Goal: Information Seeking & Learning: Check status

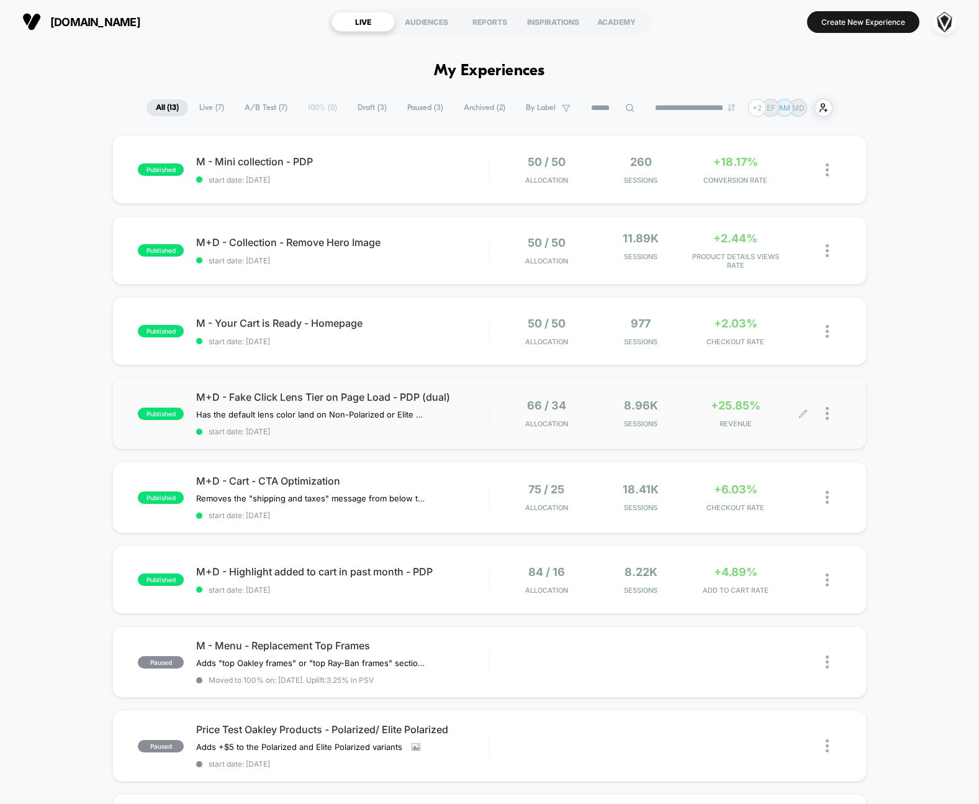
click at [493, 408] on div "66 / 34 Allocation 8.96k Sessions +25.85% REVENUE" at bounding box center [665, 413] width 351 height 29
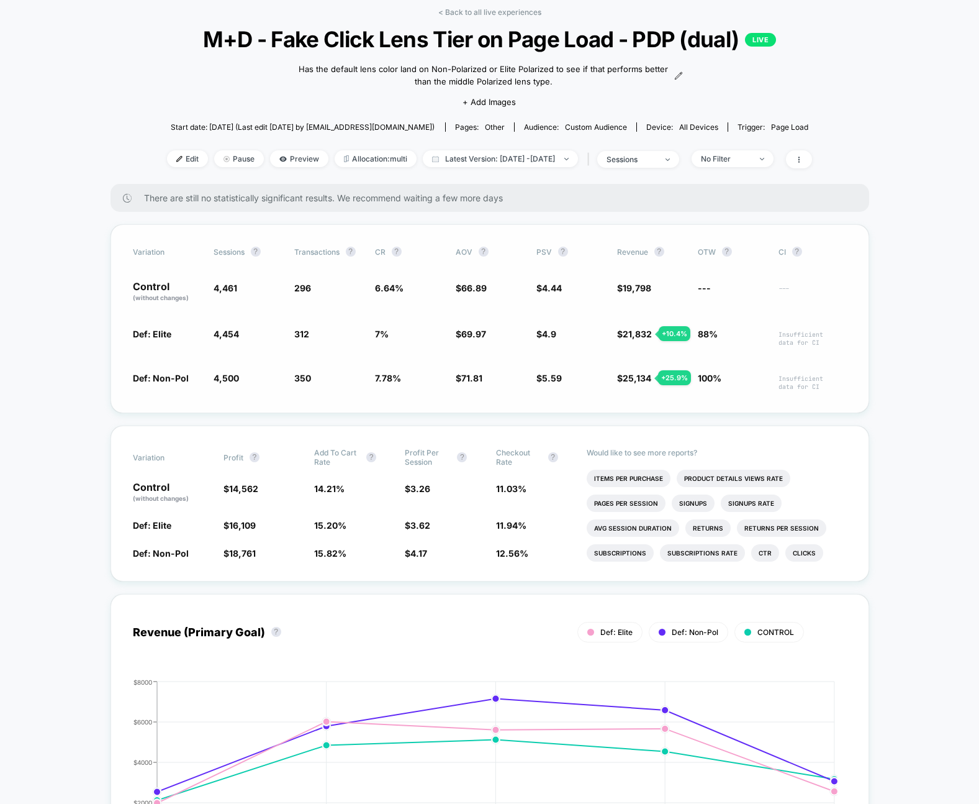
scroll to position [58, 0]
click at [486, 11] on link "< Back to all live experiences" at bounding box center [489, 11] width 103 height 9
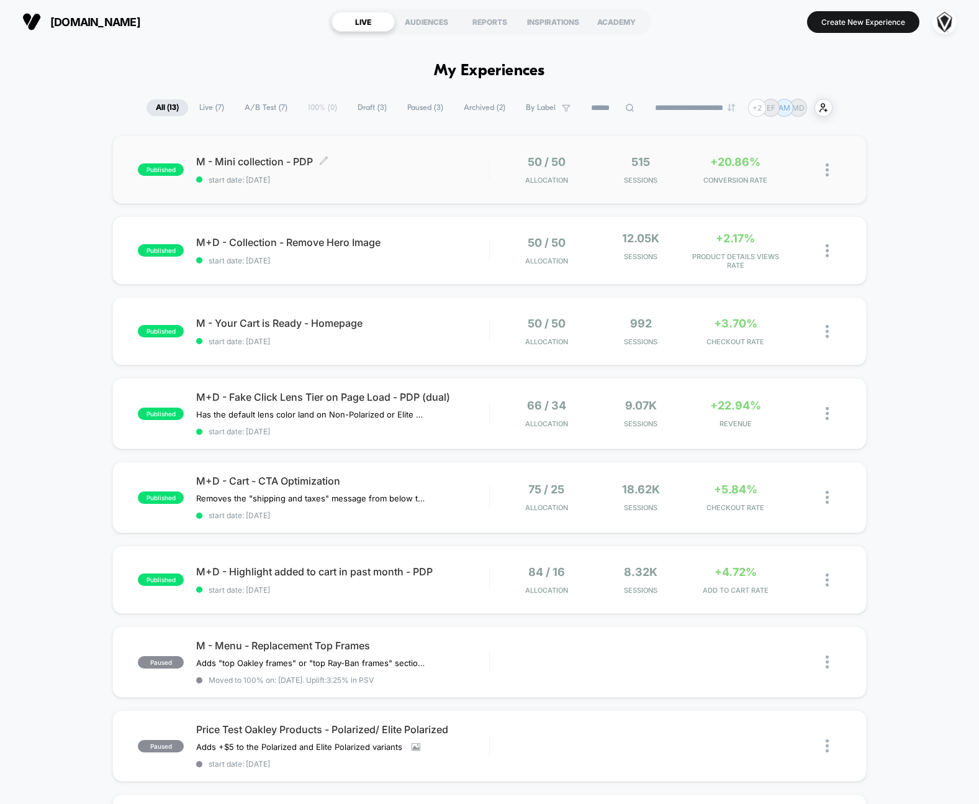
click at [453, 176] on span "start date: [DATE]" at bounding box center [342, 179] width 293 height 9
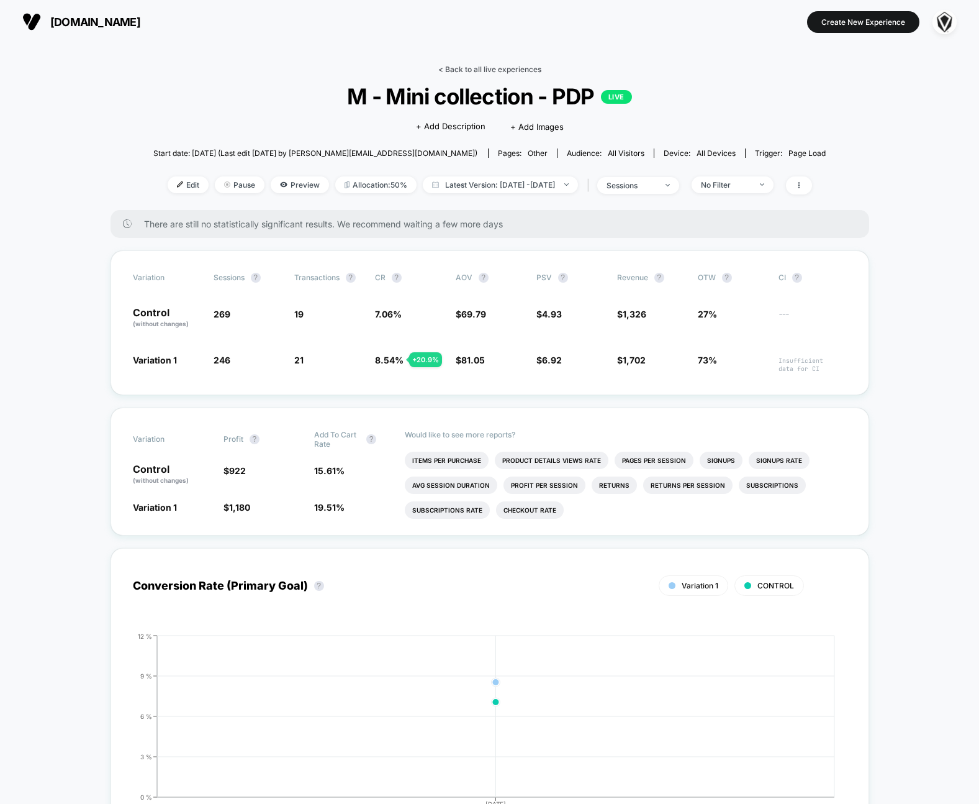
click at [462, 70] on link "< Back to all live experiences" at bounding box center [489, 69] width 103 height 9
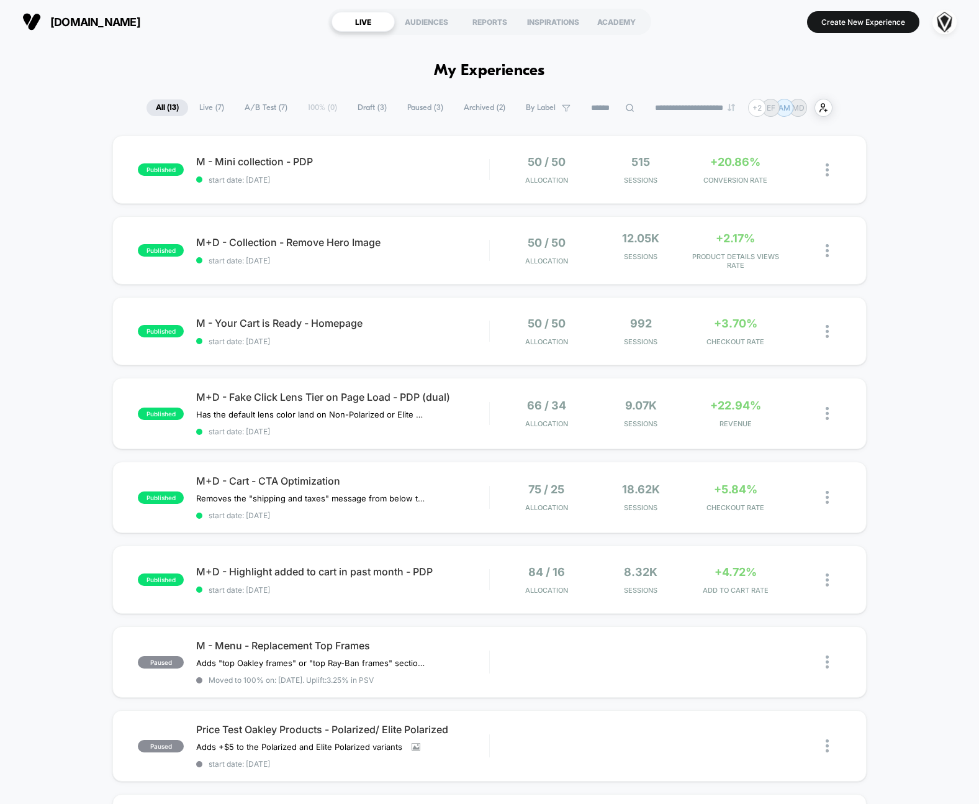
drag, startPoint x: 432, startPoint y: 72, endPoint x: 552, endPoint y: 71, distance: 120.5
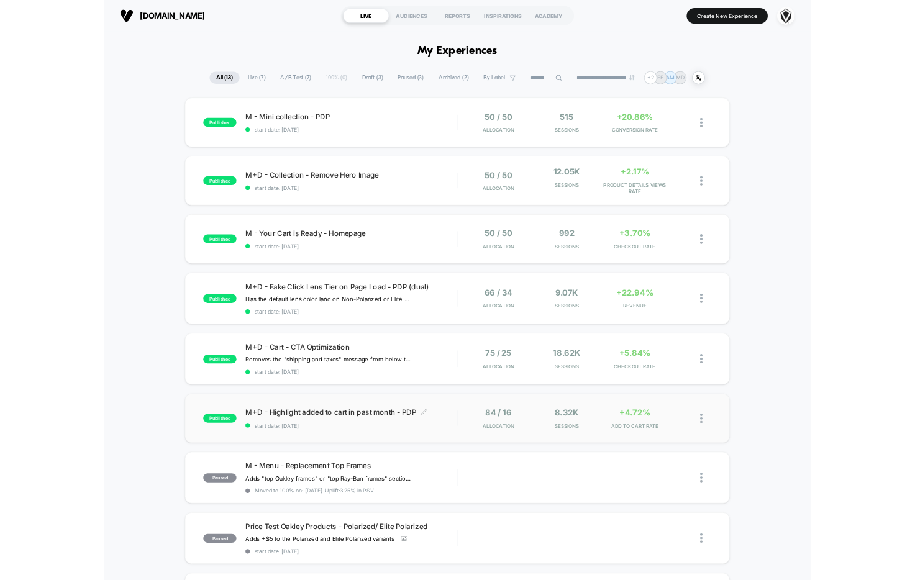
scroll to position [4, 0]
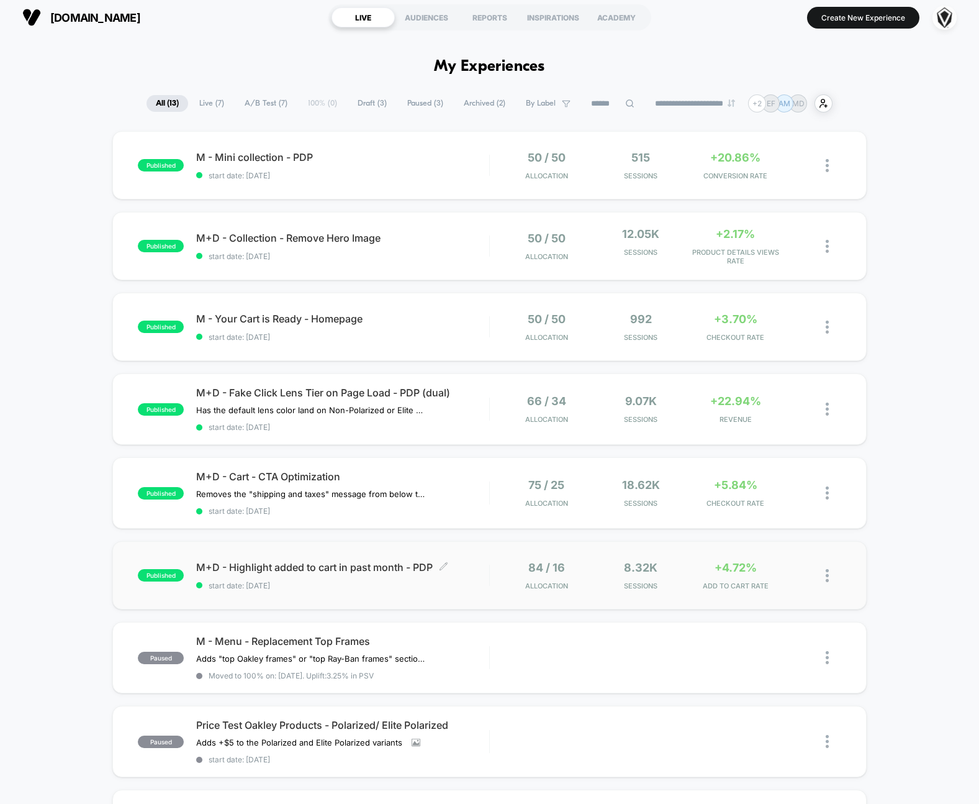
click at [471, 585] on span "start date: [DATE]" at bounding box center [342, 585] width 293 height 9
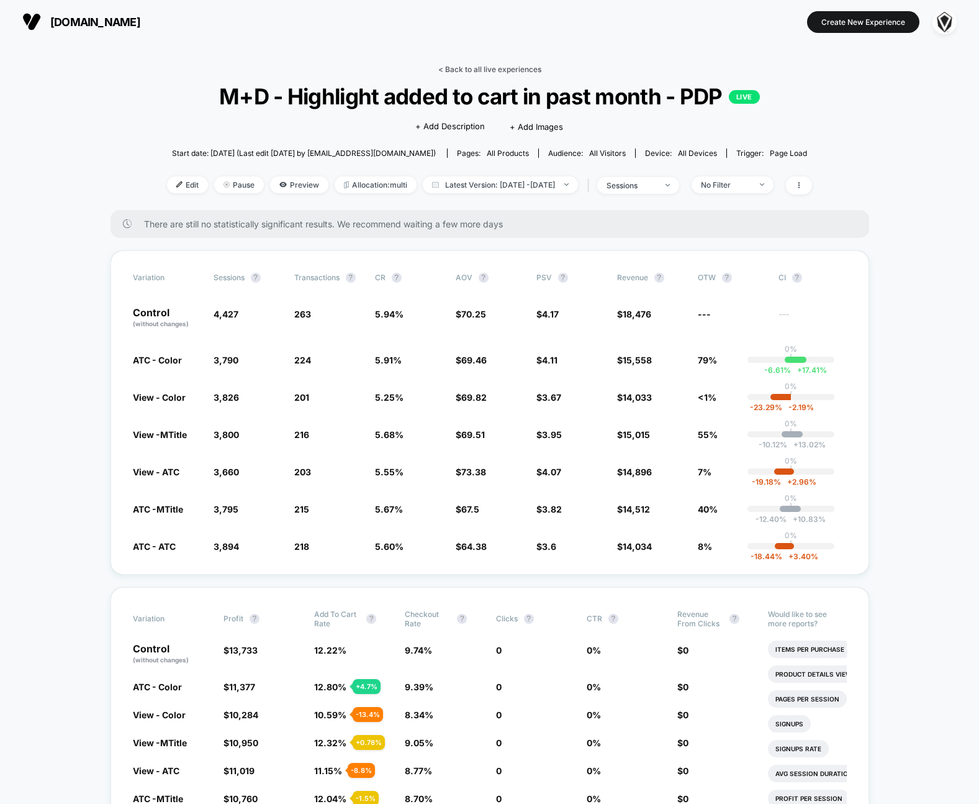
click at [468, 65] on link "< Back to all live experiences" at bounding box center [489, 69] width 103 height 9
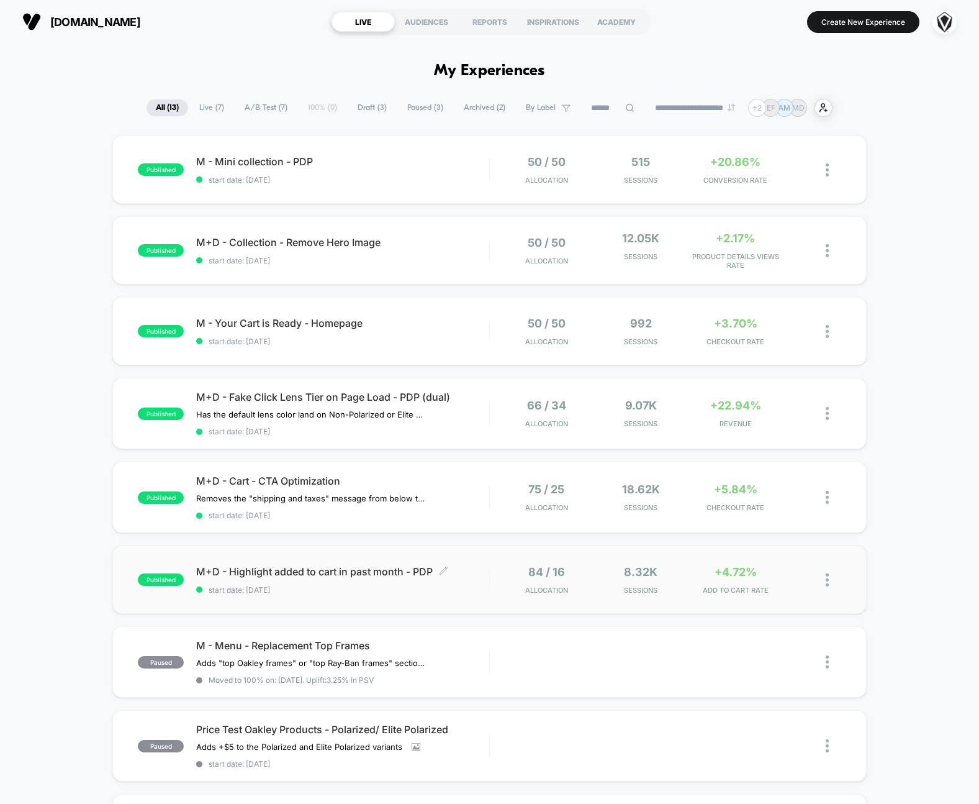
click at [486, 580] on div "M+D - Highlight added to cart in past month - PDP Click to edit experience deta…" at bounding box center [342, 579] width 293 height 29
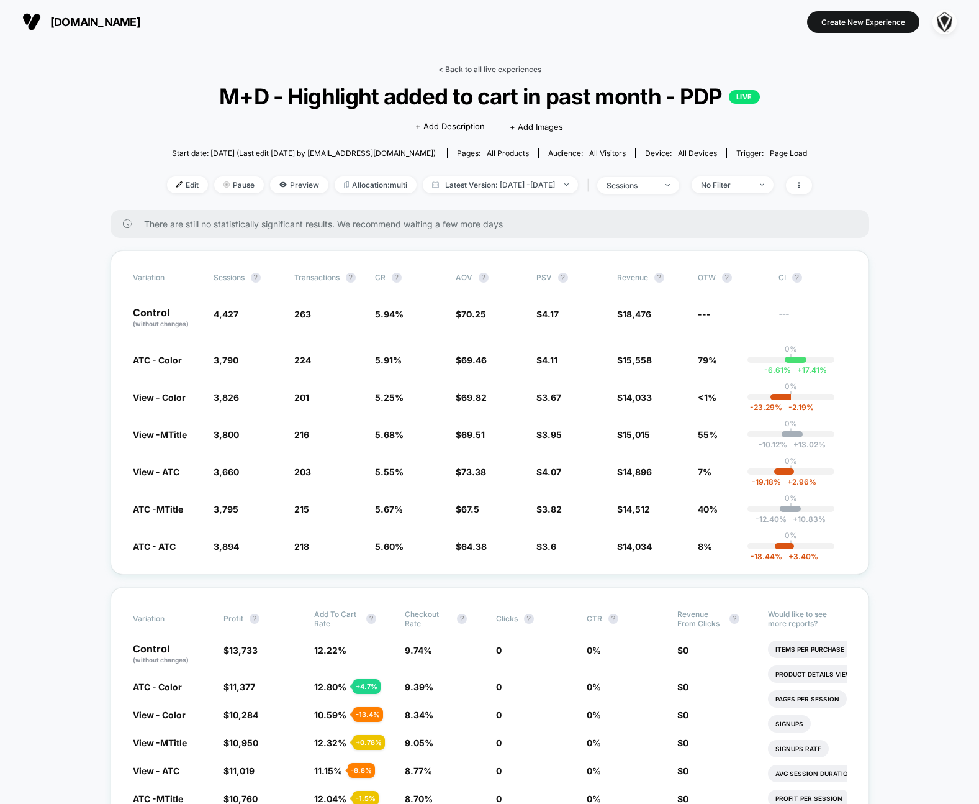
click at [483, 71] on link "< Back to all live experiences" at bounding box center [489, 69] width 103 height 9
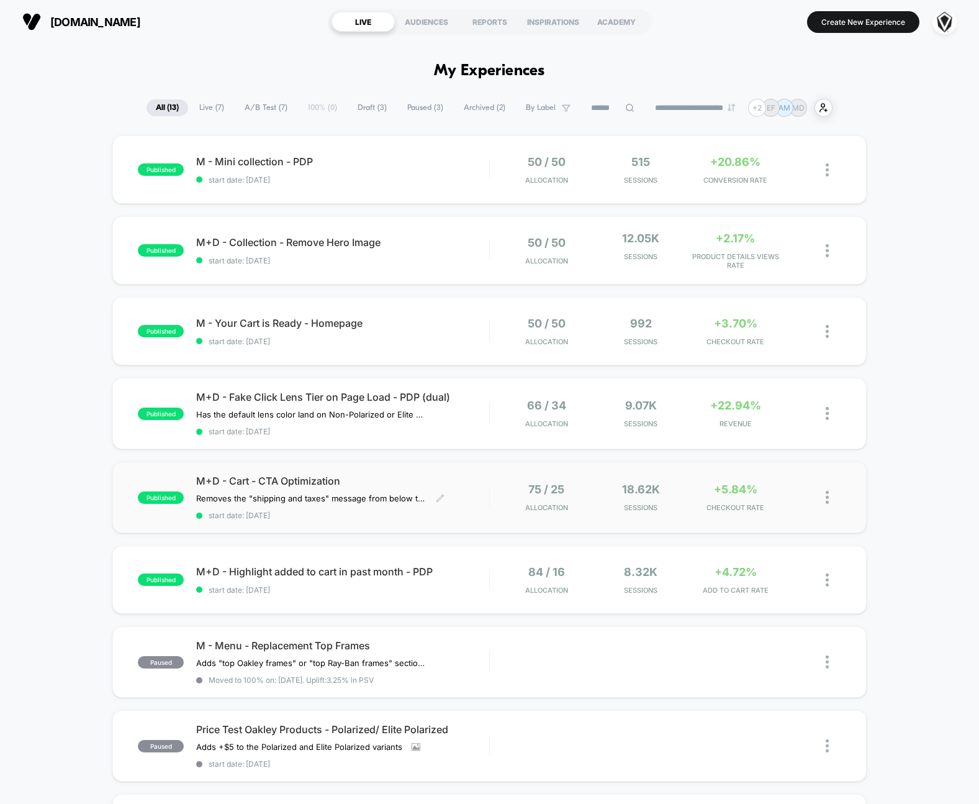
click at [489, 497] on div "M+D - Cart - CTA Optimization Removes the "shipping and taxes" message from bel…" at bounding box center [342, 496] width 293 height 45
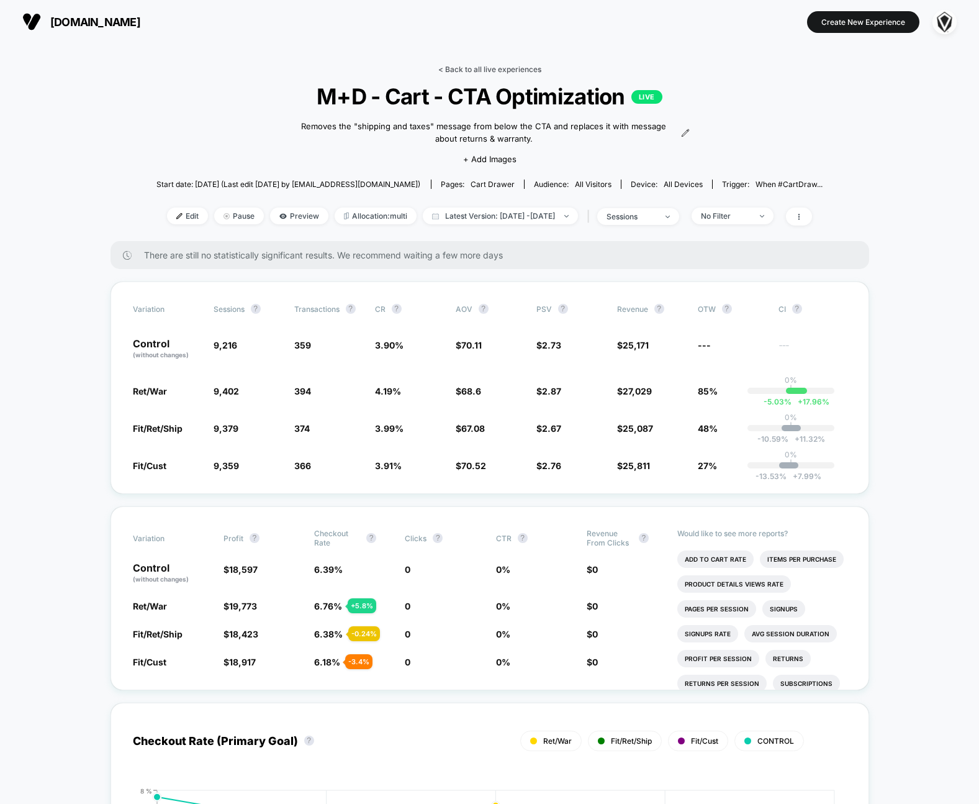
click at [462, 73] on link "< Back to all live experiences" at bounding box center [489, 69] width 103 height 9
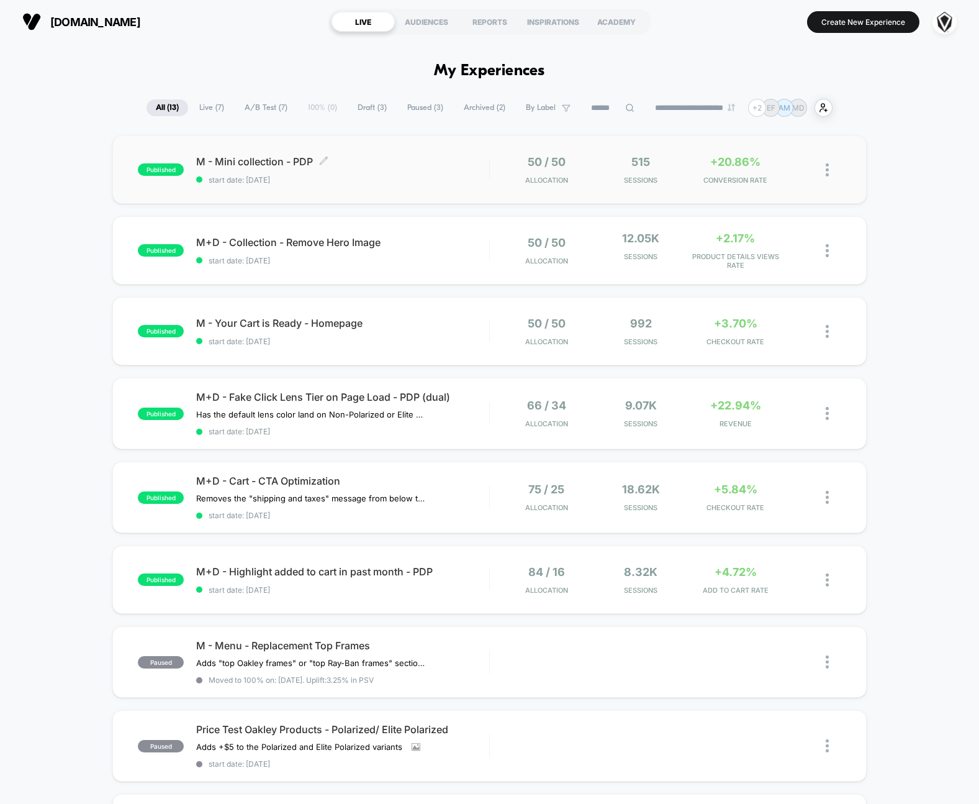
click at [417, 163] on span "M - Mini collection - PDP Click to edit experience details" at bounding box center [342, 161] width 293 height 12
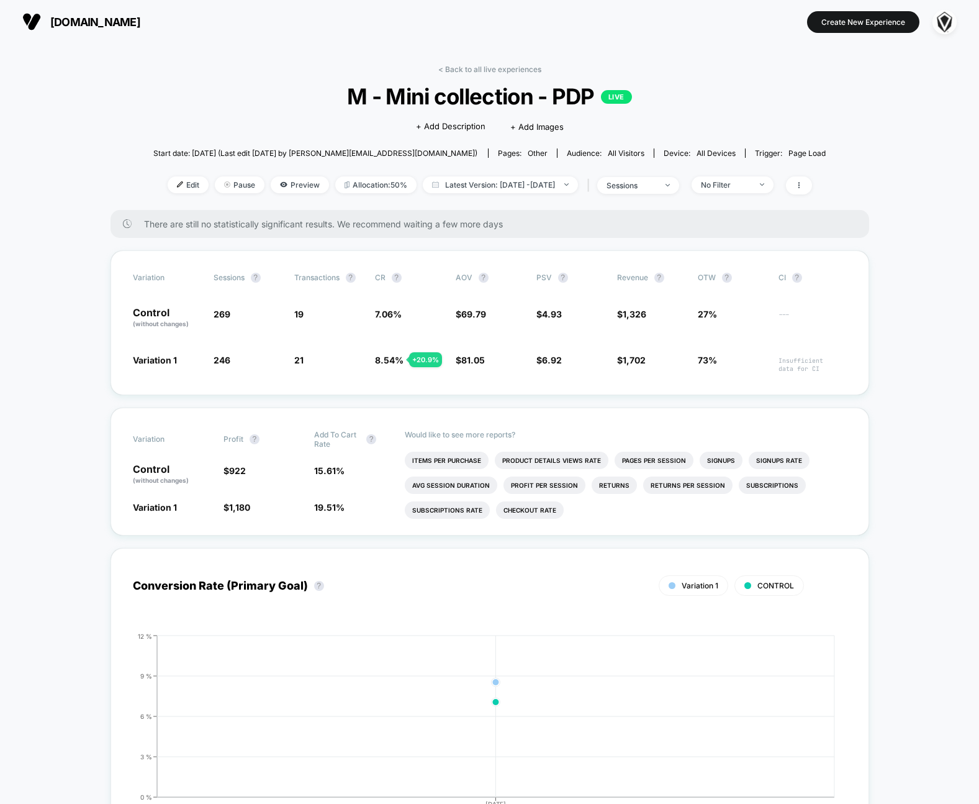
click at [543, 71] on div "< Back to all live experiences M - Mini collection - PDP LIVE Click to edit exp…" at bounding box center [489, 137] width 673 height 145
click at [515, 73] on link "< Back to all live experiences" at bounding box center [489, 69] width 103 height 9
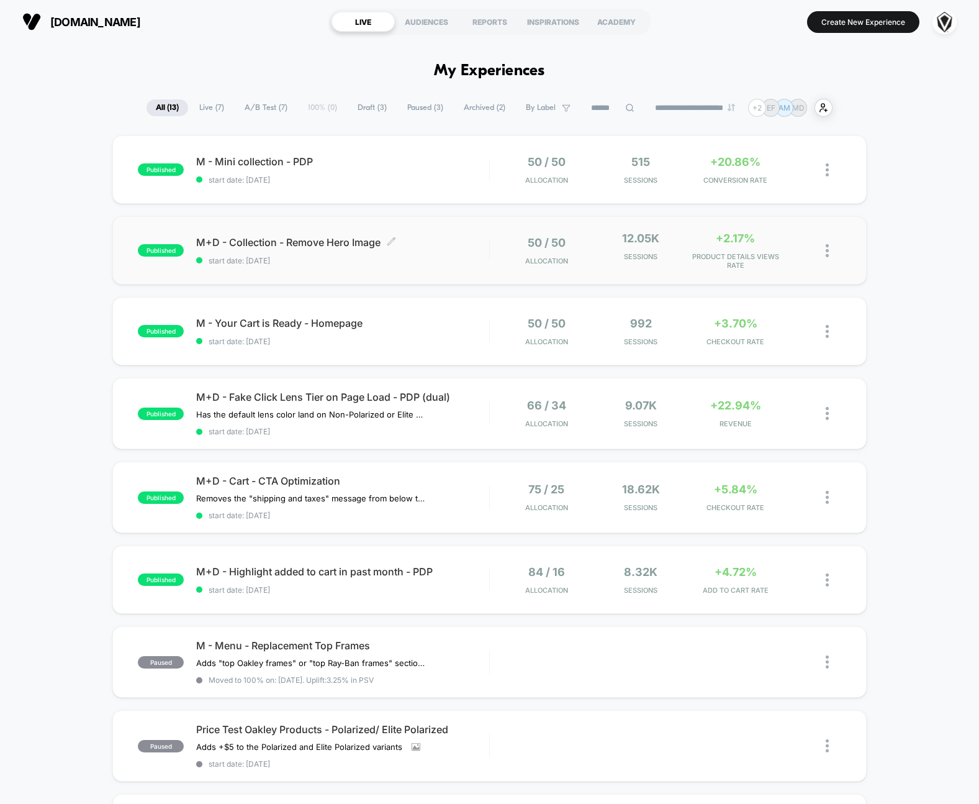
click at [459, 257] on span "start date: [DATE]" at bounding box center [342, 260] width 293 height 9
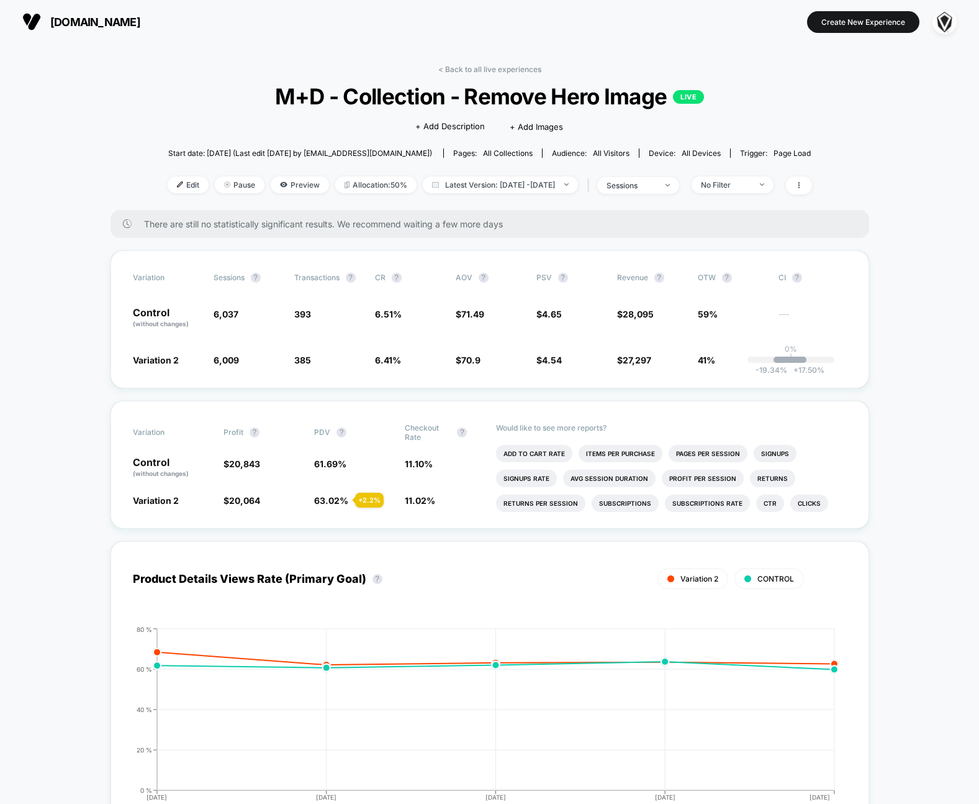
click at [496, 68] on link "< Back to all live experiences" at bounding box center [489, 69] width 103 height 9
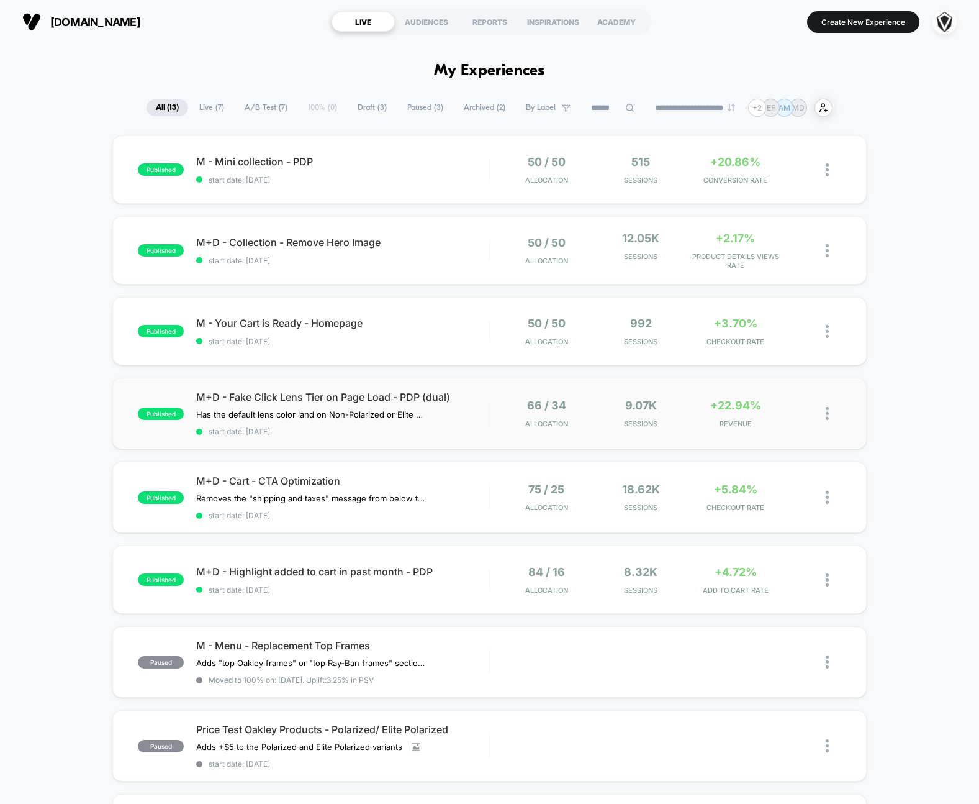
click at [489, 414] on div at bounding box center [489, 413] width 1 height 23
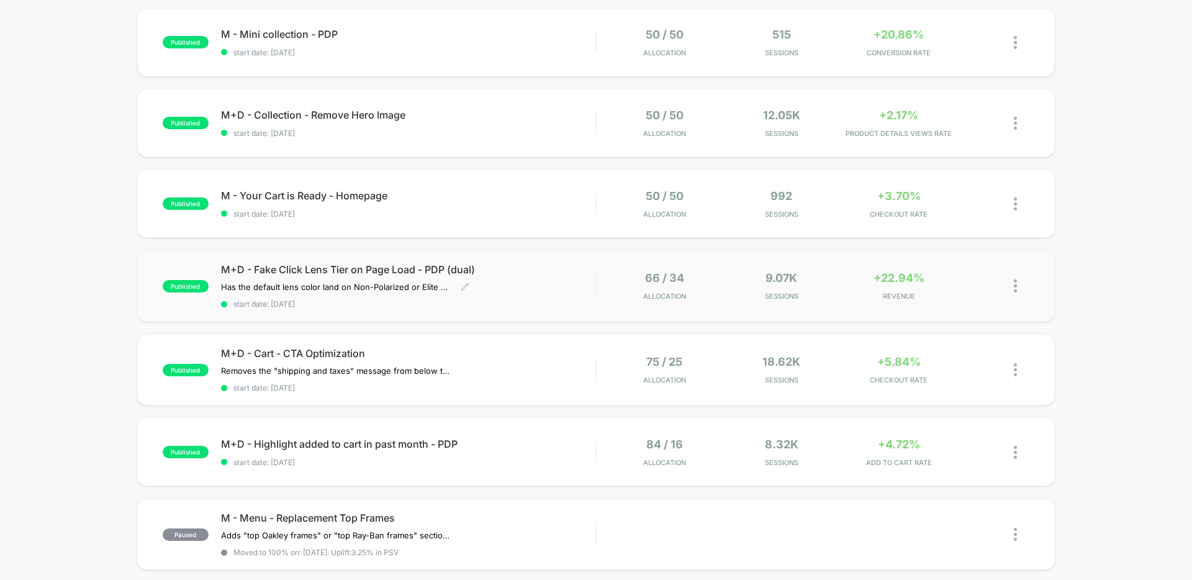
scroll to position [132, 0]
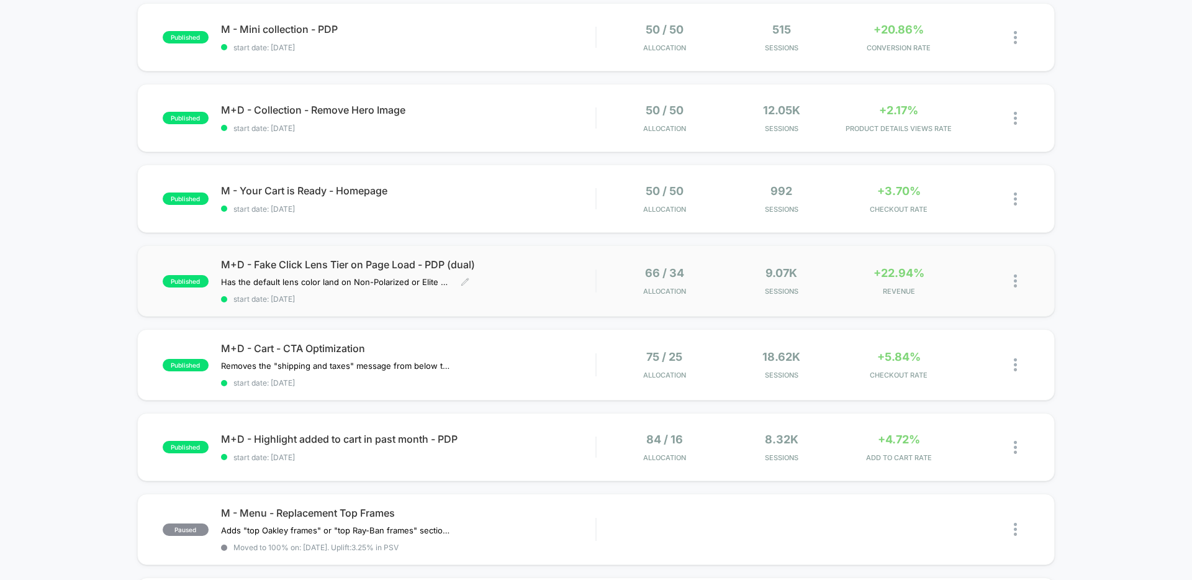
click at [558, 291] on div "M+D - Fake Click Lens Tier on Page Load - PDP (dual) Has the default lens color…" at bounding box center [408, 280] width 375 height 45
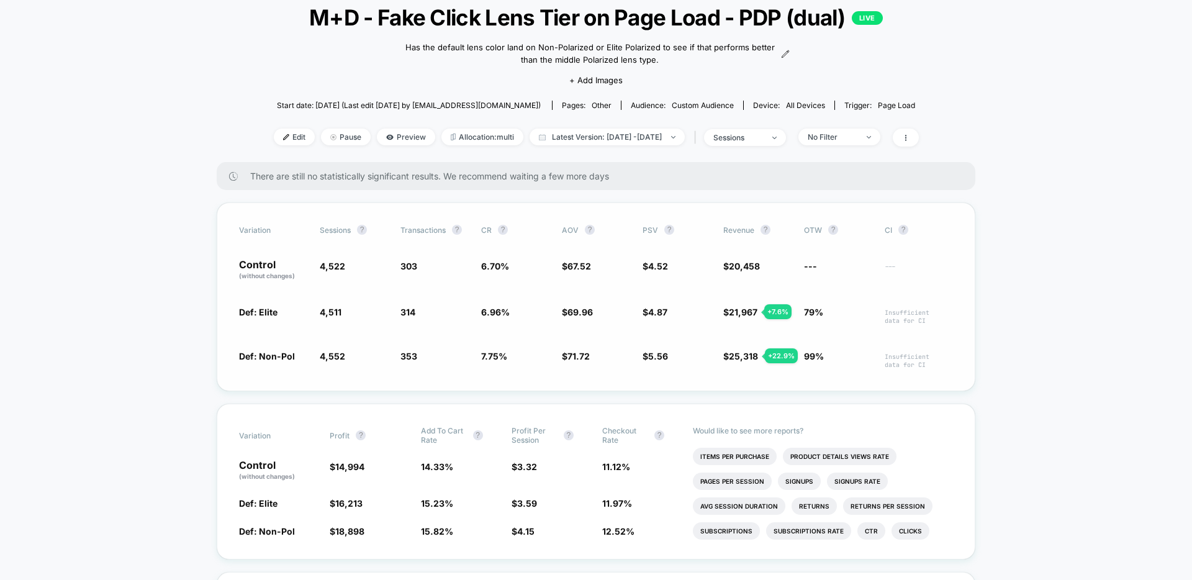
scroll to position [127, 0]
